Goal: Task Accomplishment & Management: Manage account settings

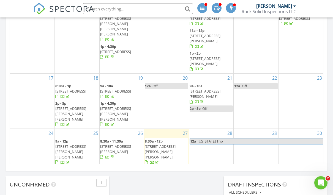
scroll to position [354, 0]
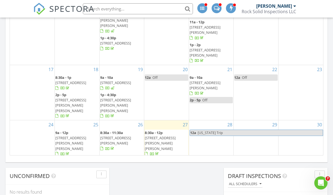
click at [71, 164] on span "10775 Crossover Rd, Denham Springs 70726" at bounding box center [70, 169] width 31 height 10
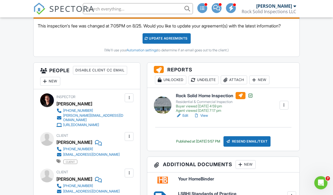
scroll to position [132, 0]
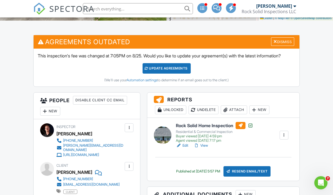
click at [233, 115] on div "Attach" at bounding box center [233, 110] width 26 height 9
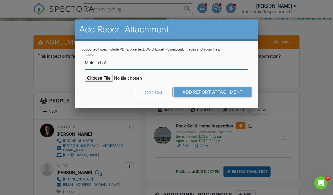
click at [151, 68] on input "Mold Lab A" at bounding box center [166, 62] width 163 height 13
type input "Mold Lab Analysis"
click at [100, 80] on input "file" at bounding box center [131, 78] width 93 height 7
type input "C:\fakepath\10775 Crossover Rd_Mold"
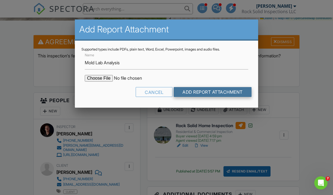
click at [199, 95] on input "Add Report Attachment" at bounding box center [212, 92] width 78 height 10
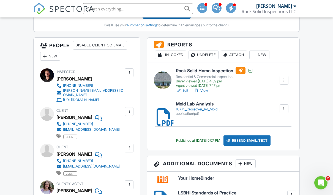
scroll to position [209, 0]
